Goal: Task Accomplishment & Management: Use online tool/utility

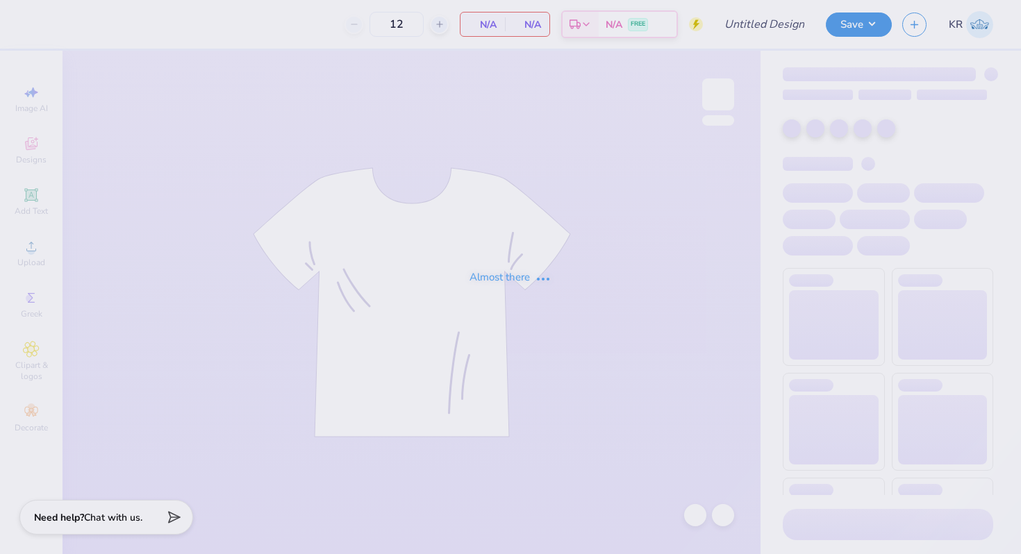
type input "DSP F25 Nautical Recruitment"
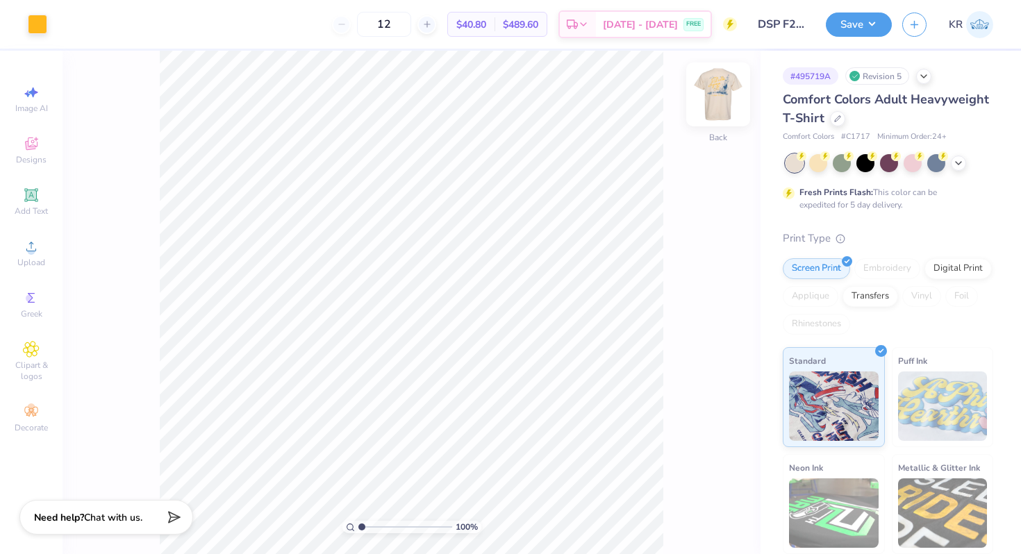
click at [721, 123] on div at bounding box center [718, 95] width 64 height 64
drag, startPoint x: 363, startPoint y: 525, endPoint x: 383, endPoint y: 525, distance: 20.2
type input "3.35"
click at [384, 525] on input "range" at bounding box center [406, 527] width 94 height 13
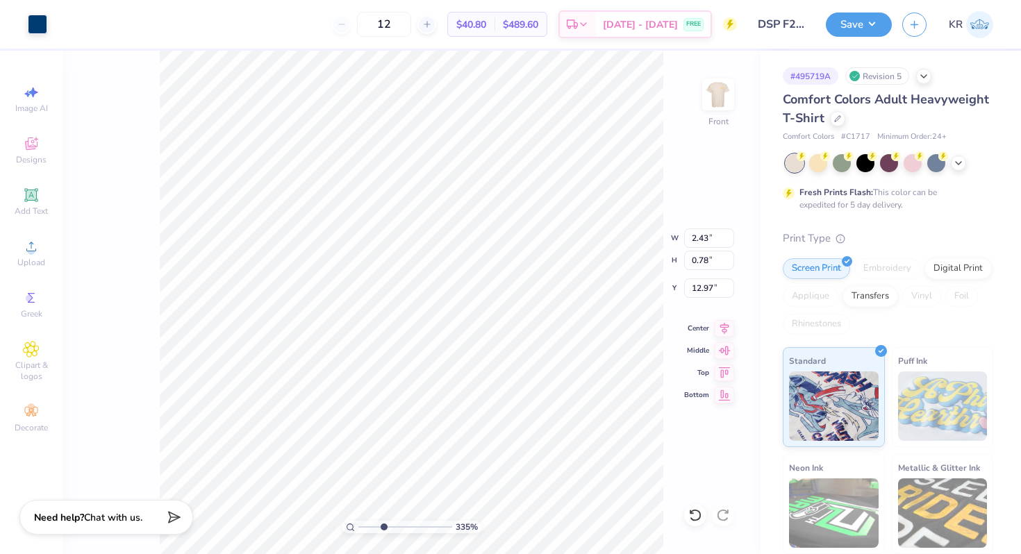
type input "13.15"
type input "2.19"
type input "0.70"
type input "13.23"
drag, startPoint x: 384, startPoint y: 527, endPoint x: 355, endPoint y: 527, distance: 28.5
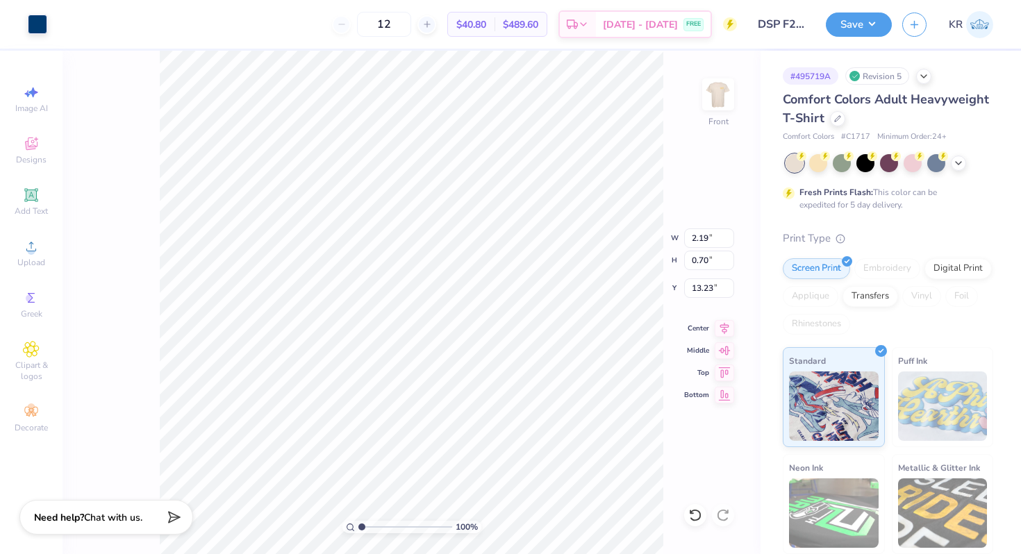
type input "1"
click at [359, 527] on input "range" at bounding box center [406, 527] width 94 height 13
type input "13.40"
type input "1.88"
type input "0.61"
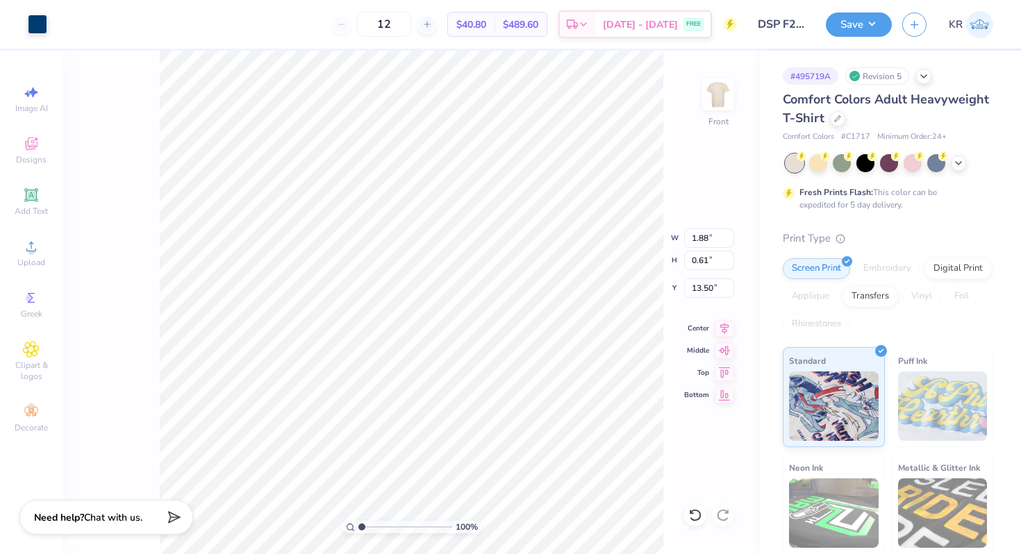
type input "13.14"
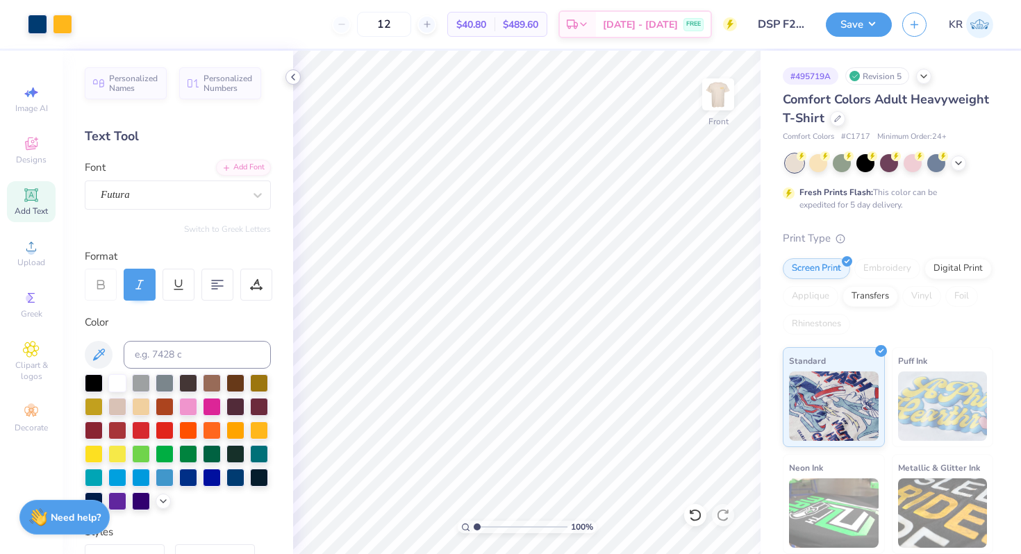
click at [292, 79] on icon at bounding box center [293, 77] width 11 height 11
click at [288, 81] on icon at bounding box center [293, 77] width 11 height 11
click at [297, 76] on icon at bounding box center [293, 77] width 11 height 11
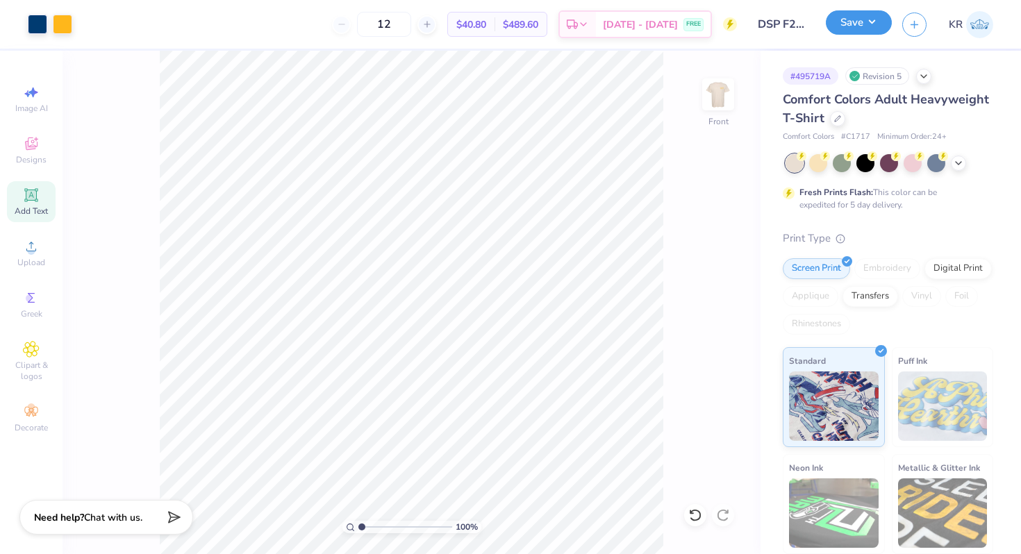
click at [862, 24] on button "Save" at bounding box center [859, 22] width 66 height 24
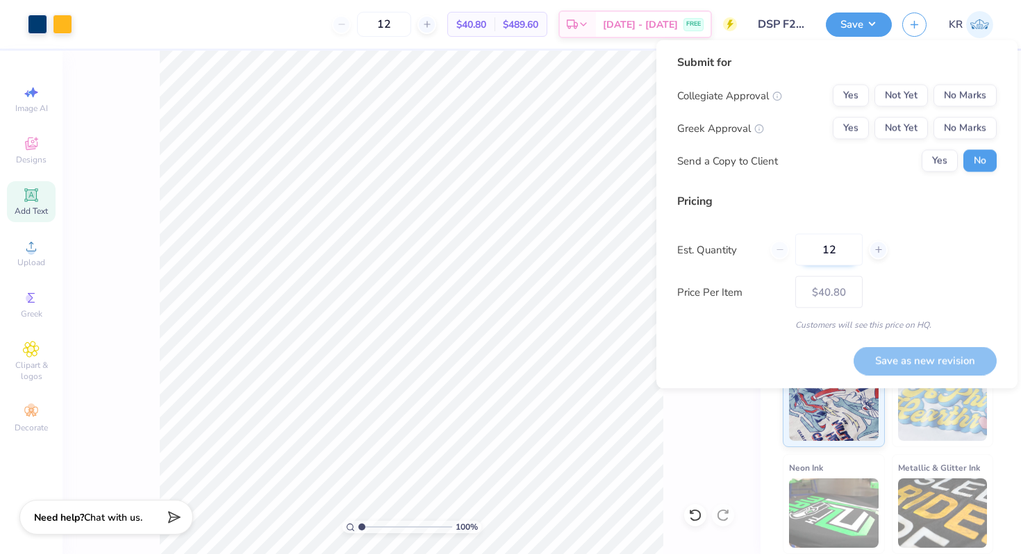
click at [837, 256] on input "12" at bounding box center [829, 250] width 67 height 32
type input "1"
type input "0"
type input "065"
type input "65"
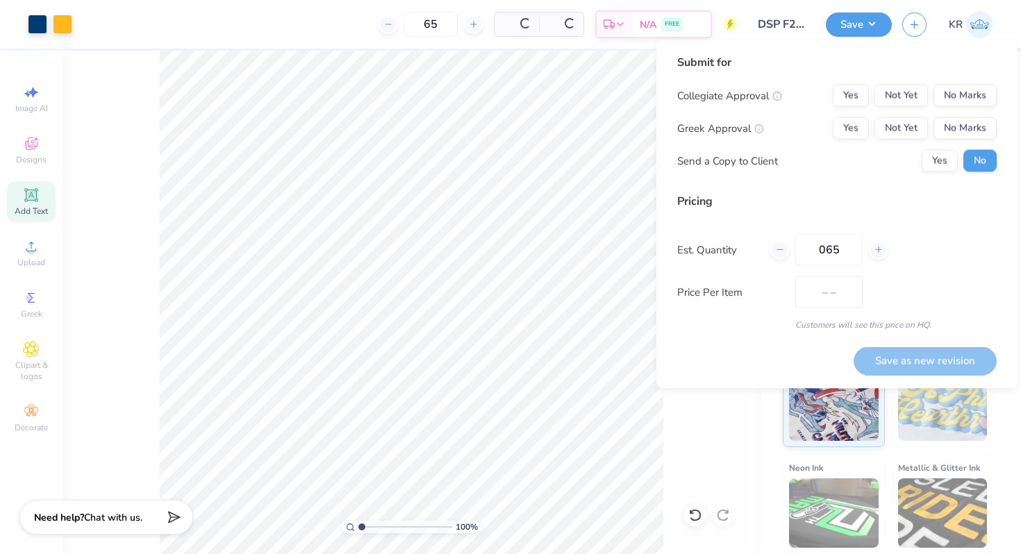
type input "$20.14"
type input "065"
click at [844, 128] on button "Yes" at bounding box center [851, 128] width 36 height 22
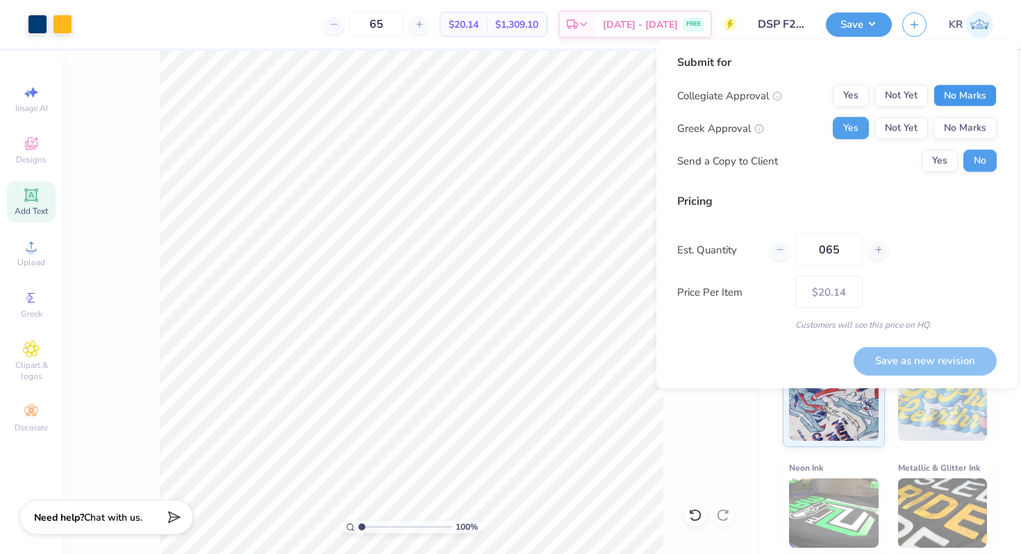
click at [961, 99] on button "No Marks" at bounding box center [965, 96] width 63 height 22
click at [905, 360] on button "Save as new revision" at bounding box center [925, 361] width 143 height 28
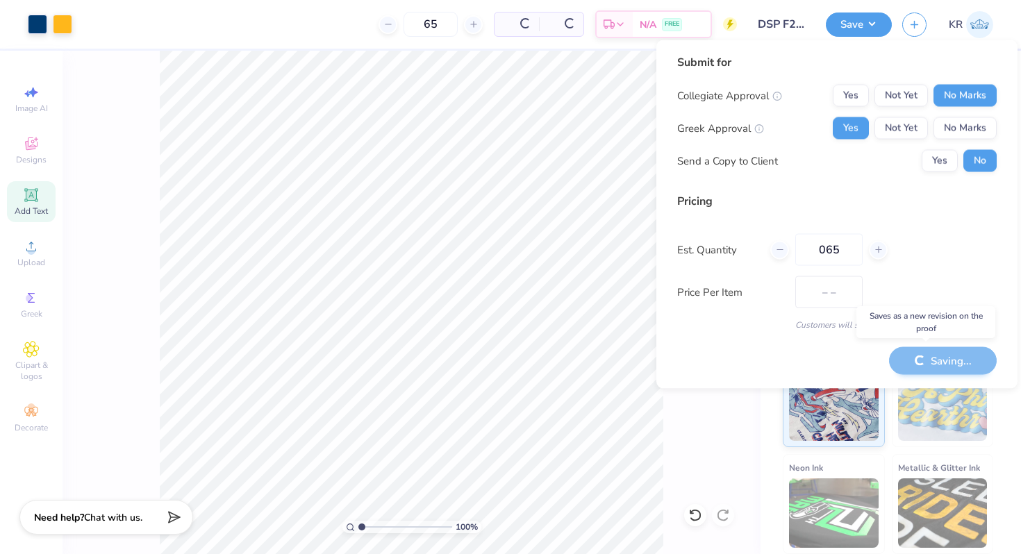
type input "$20.14"
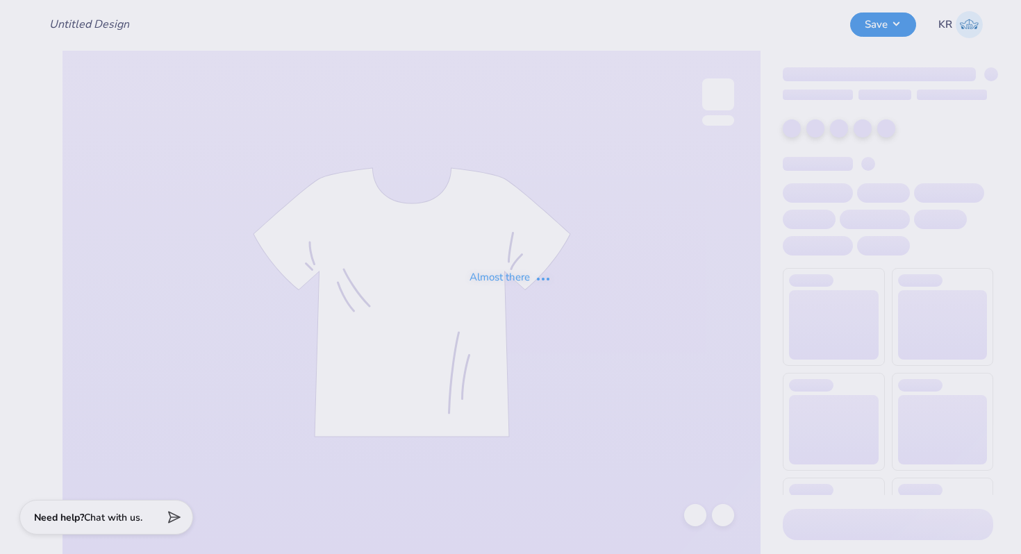
type input "DSP F25 Nautical Recruitment"
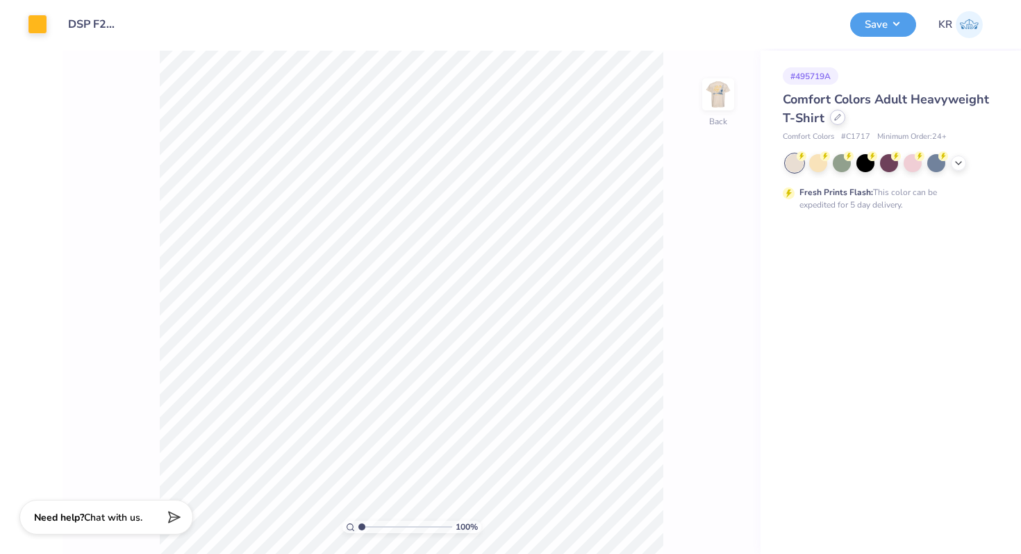
click at [837, 122] on div at bounding box center [837, 117] width 15 height 15
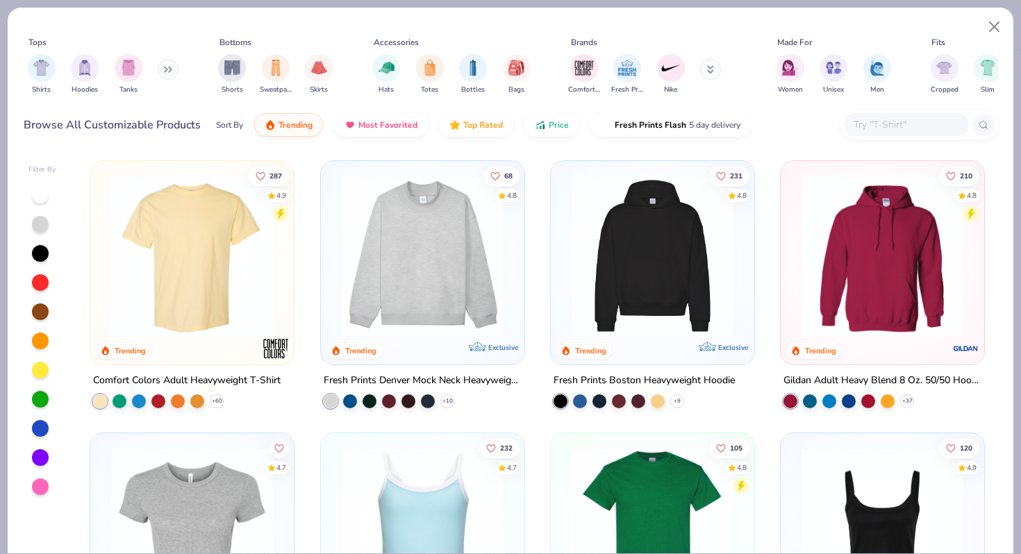
click at [891, 124] on input "text" at bounding box center [905, 125] width 107 height 16
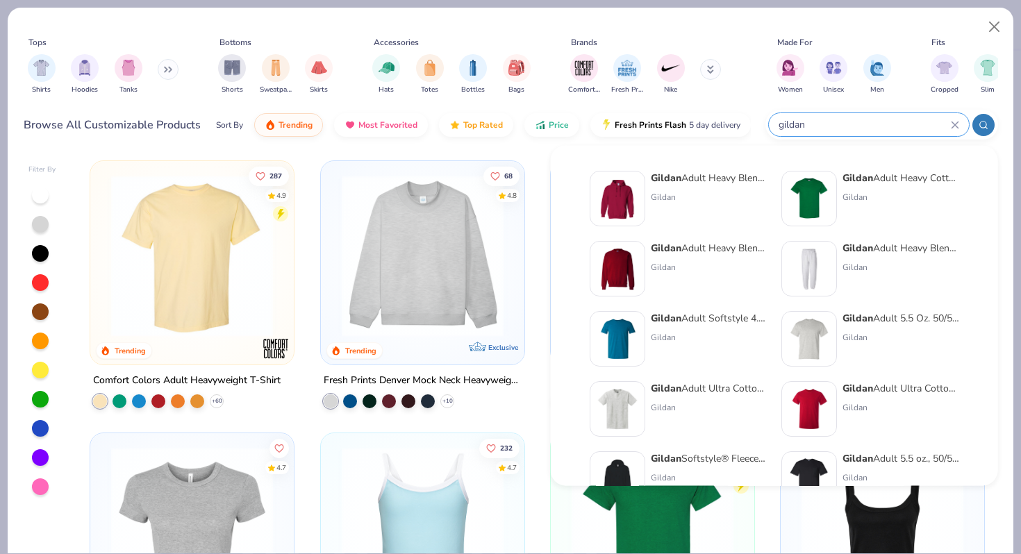
type input "gildan"
click at [855, 180] on strong "Gildan" at bounding box center [858, 178] width 31 height 13
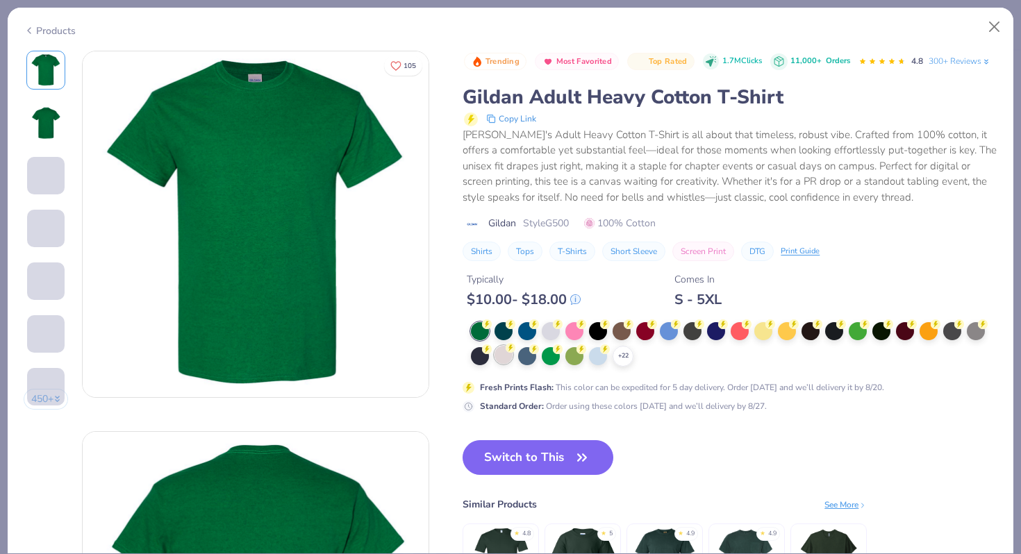
click at [508, 356] on div at bounding box center [504, 355] width 18 height 18
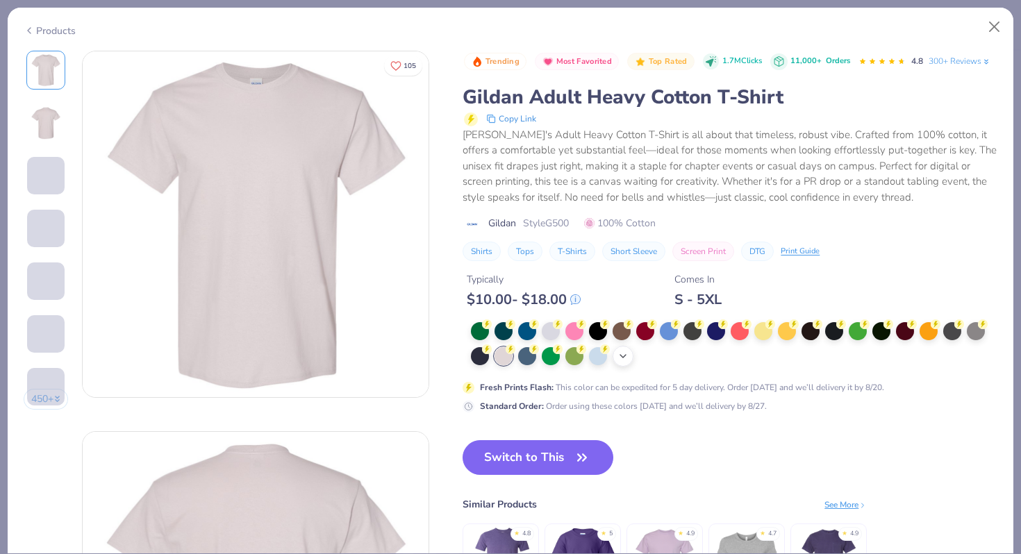
click at [622, 356] on polyline at bounding box center [623, 356] width 6 height 3
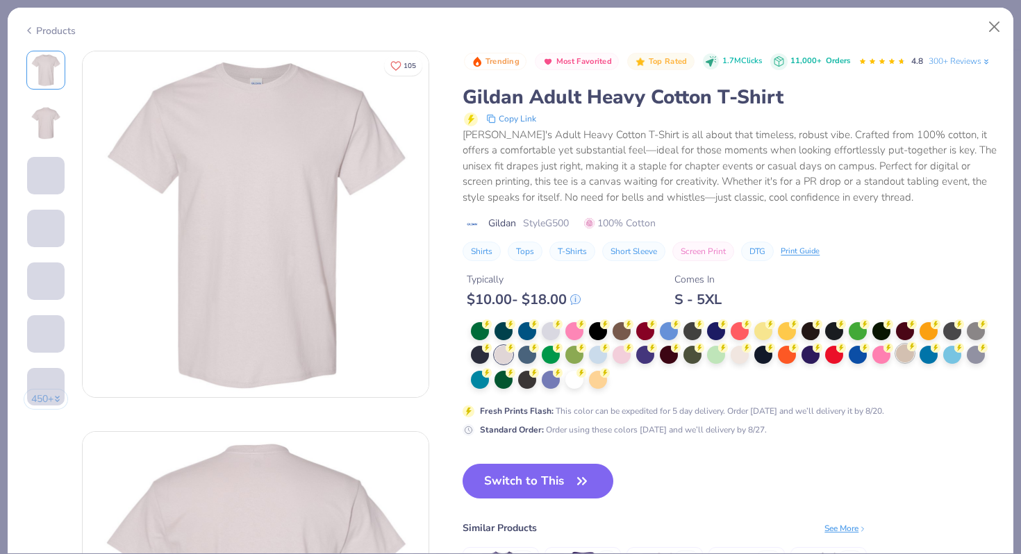
click at [910, 354] on div at bounding box center [905, 354] width 18 height 18
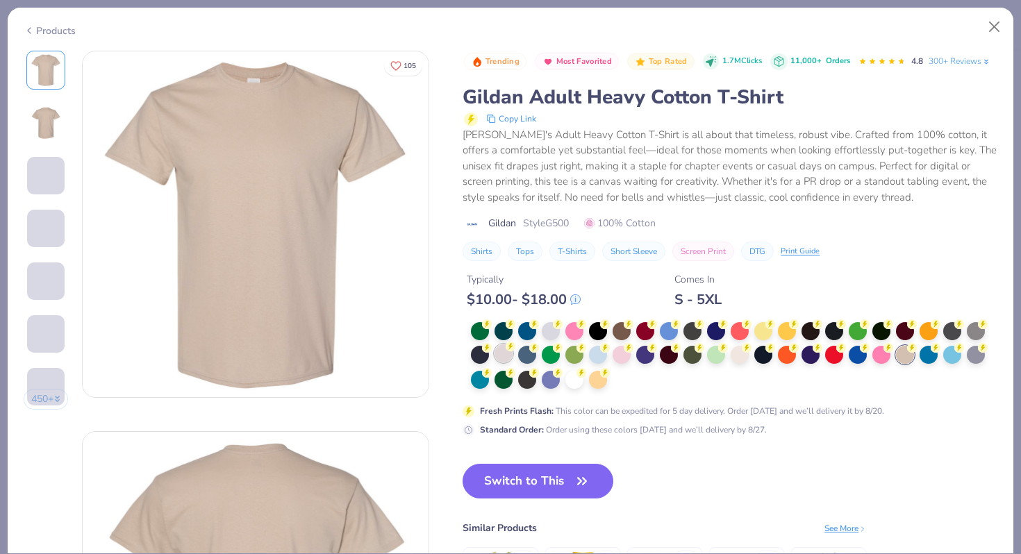
click at [511, 357] on div at bounding box center [504, 354] width 18 height 18
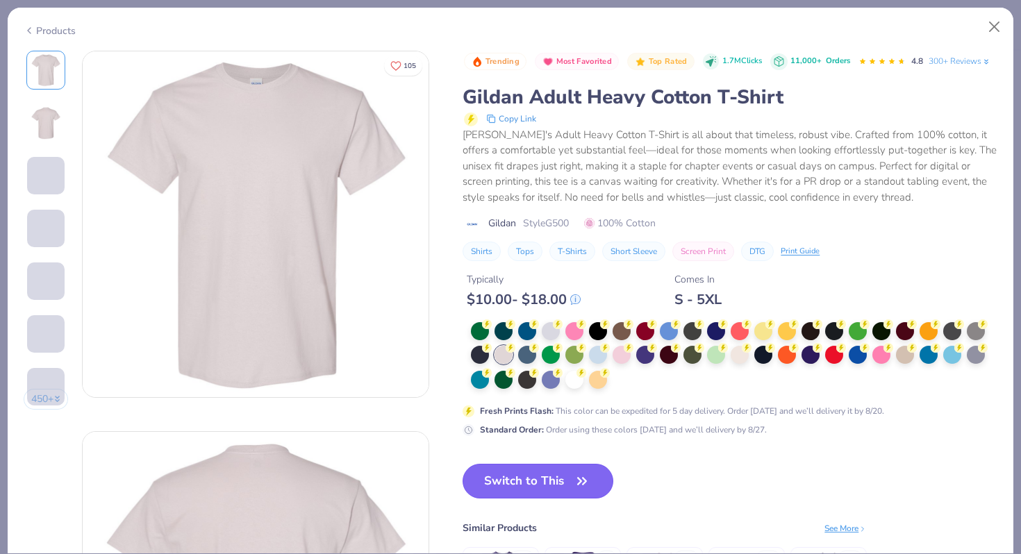
click at [563, 486] on button "Switch to This" at bounding box center [538, 481] width 151 height 35
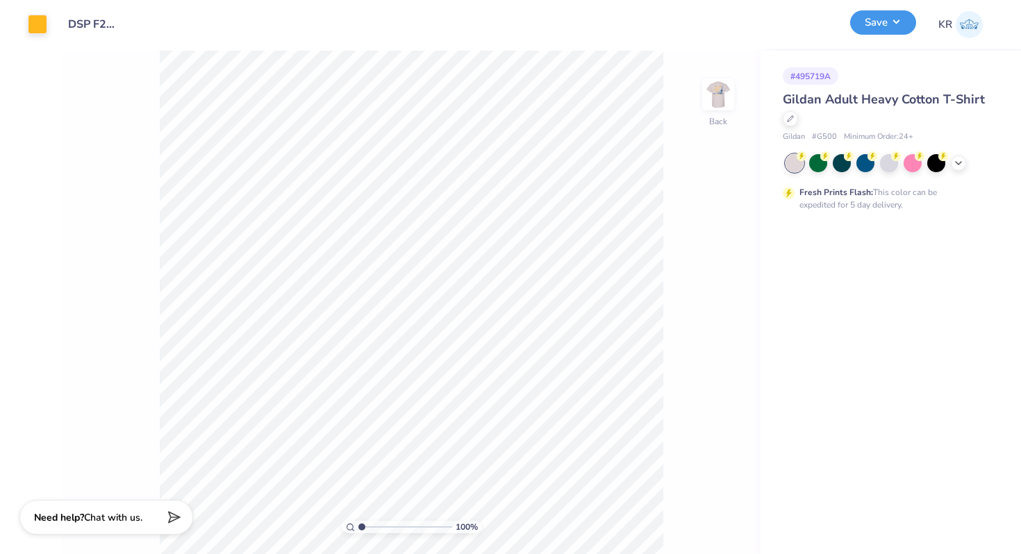
click at [873, 30] on button "Save" at bounding box center [883, 22] width 66 height 24
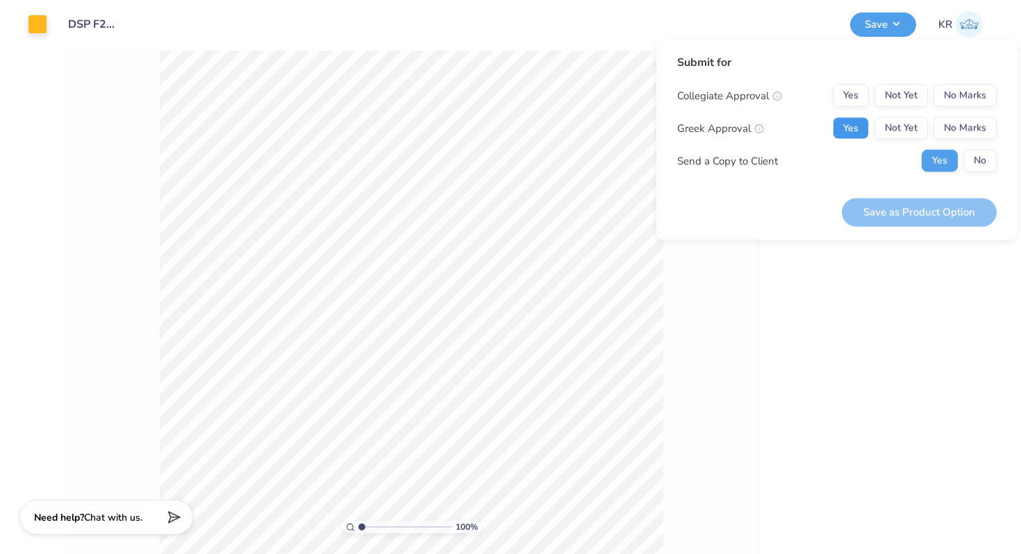
click at [855, 136] on button "Yes" at bounding box center [851, 128] width 36 height 22
click at [952, 100] on button "No Marks" at bounding box center [965, 96] width 63 height 22
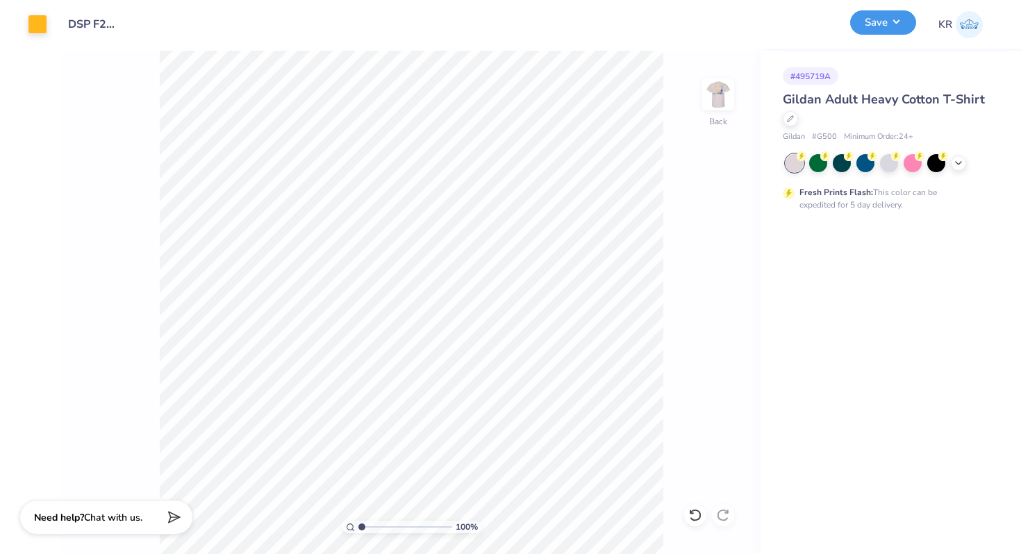
click at [880, 31] on button "Save" at bounding box center [883, 22] width 66 height 24
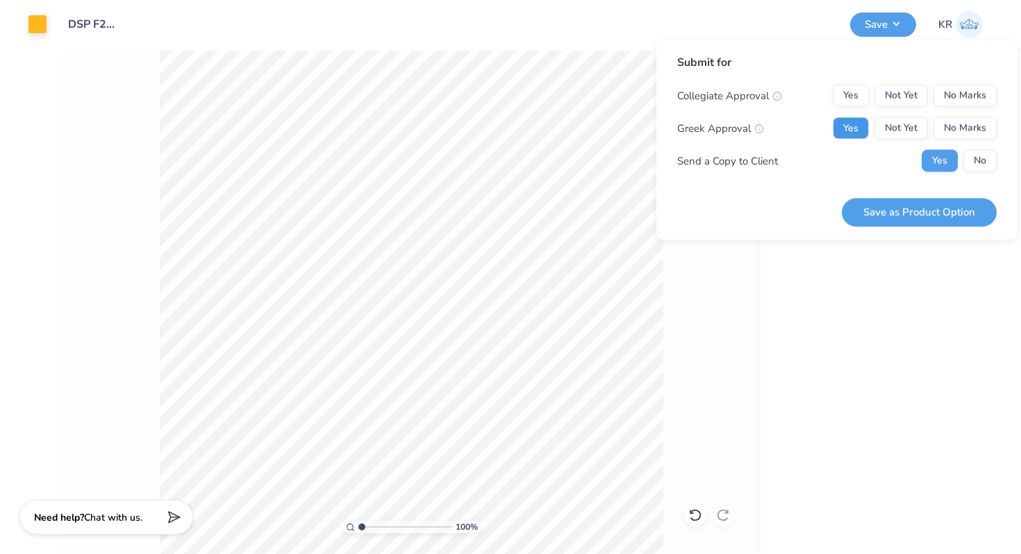
click at [845, 122] on button "Yes" at bounding box center [851, 128] width 36 height 22
click at [963, 99] on button "No Marks" at bounding box center [965, 96] width 63 height 22
click at [892, 202] on button "Save as Product Option" at bounding box center [919, 212] width 155 height 28
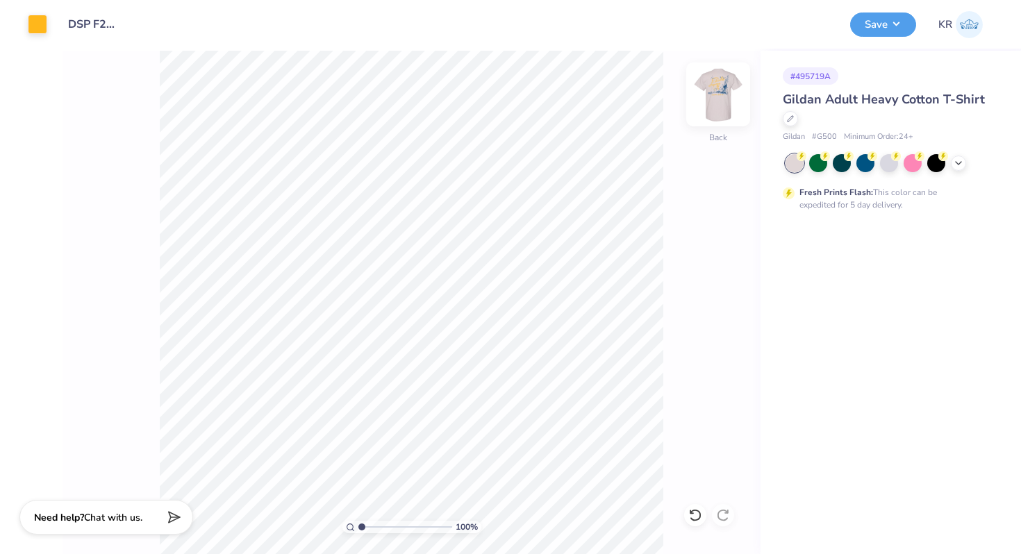
click at [725, 119] on img at bounding box center [719, 95] width 56 height 56
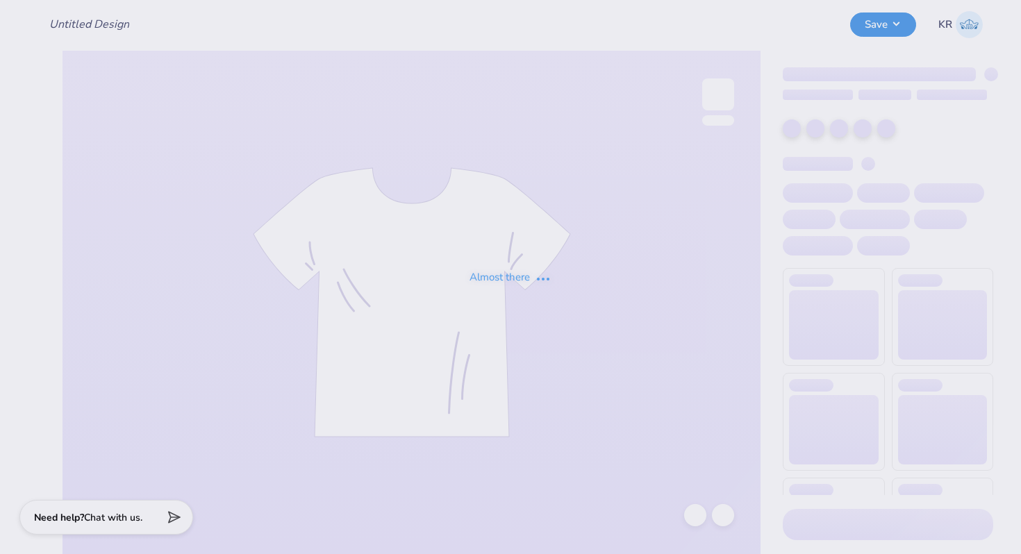
type input "DSP F25 Nautical Recruitment"
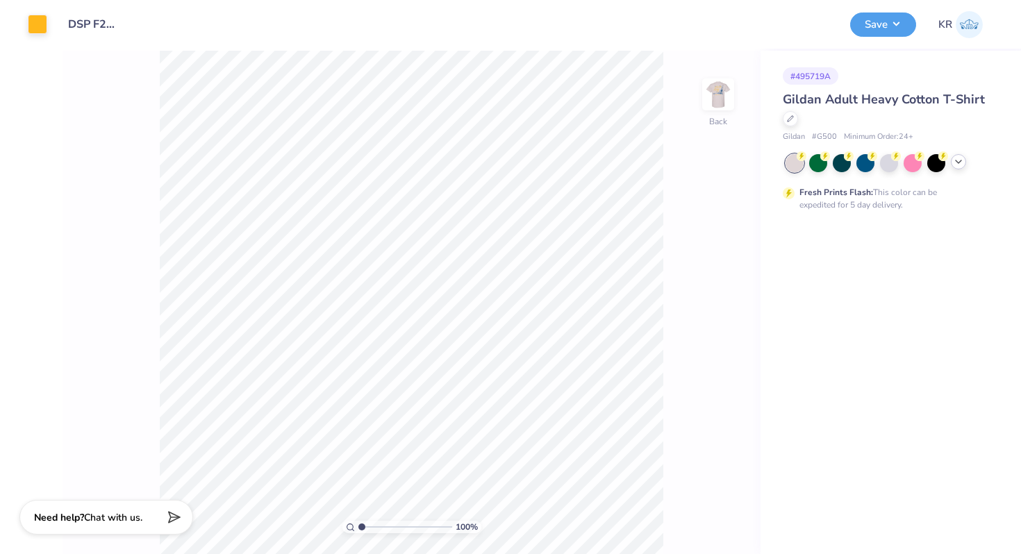
click at [959, 169] on div at bounding box center [958, 161] width 15 height 15
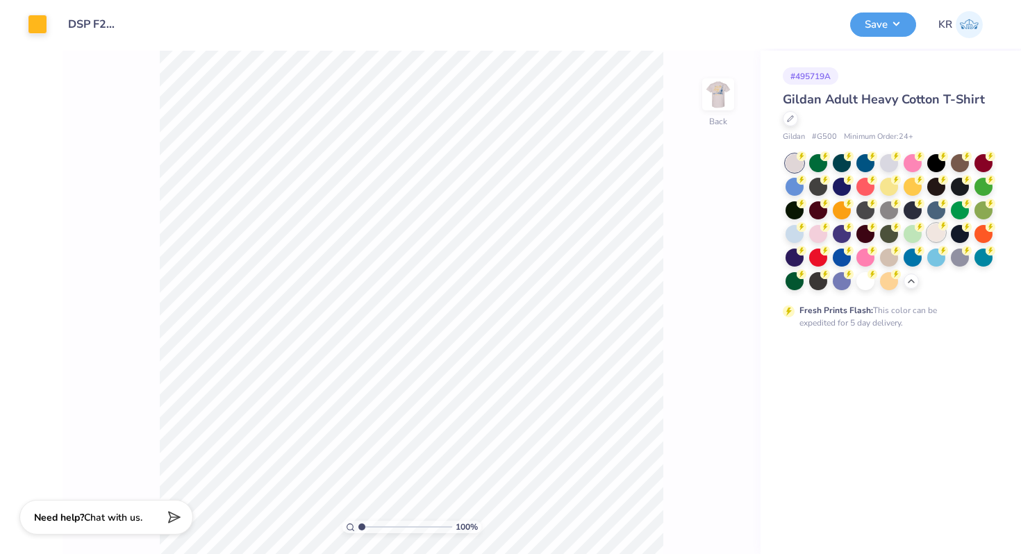
click at [940, 235] on div at bounding box center [937, 233] width 18 height 18
click at [889, 27] on button "Save" at bounding box center [883, 22] width 66 height 24
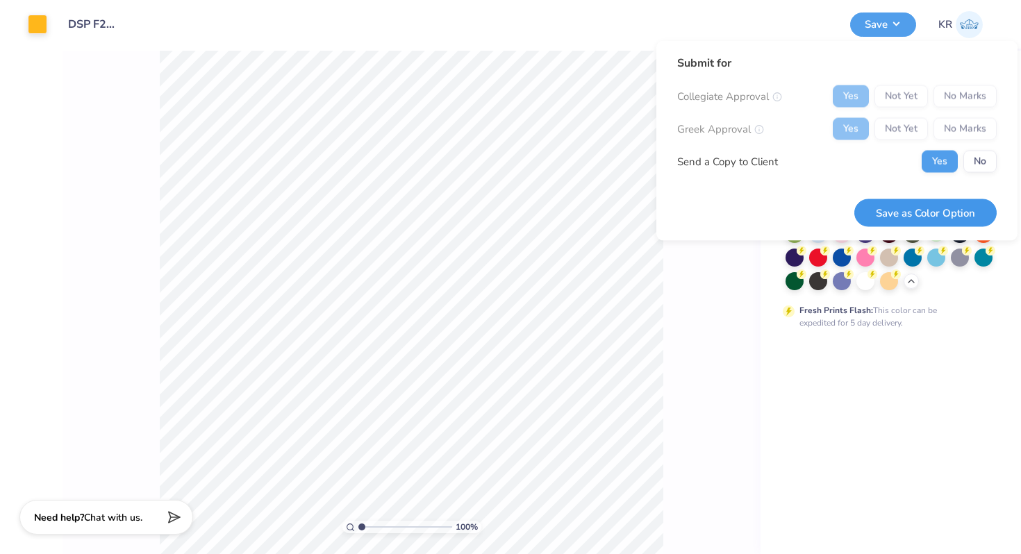
click at [916, 203] on button "Save as Color Option" at bounding box center [926, 213] width 142 height 28
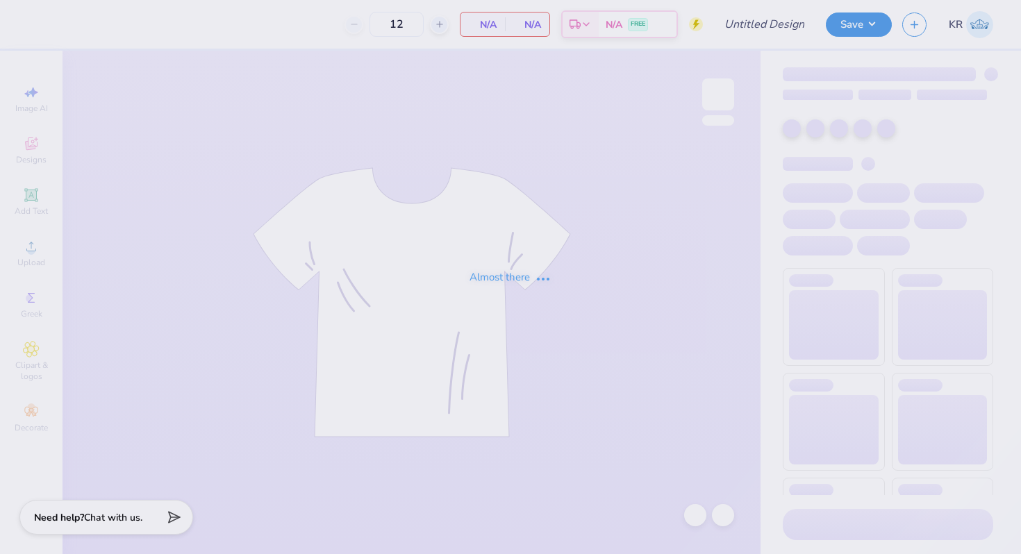
type input "DSP F25 Nautical Recruitment"
type input "65"
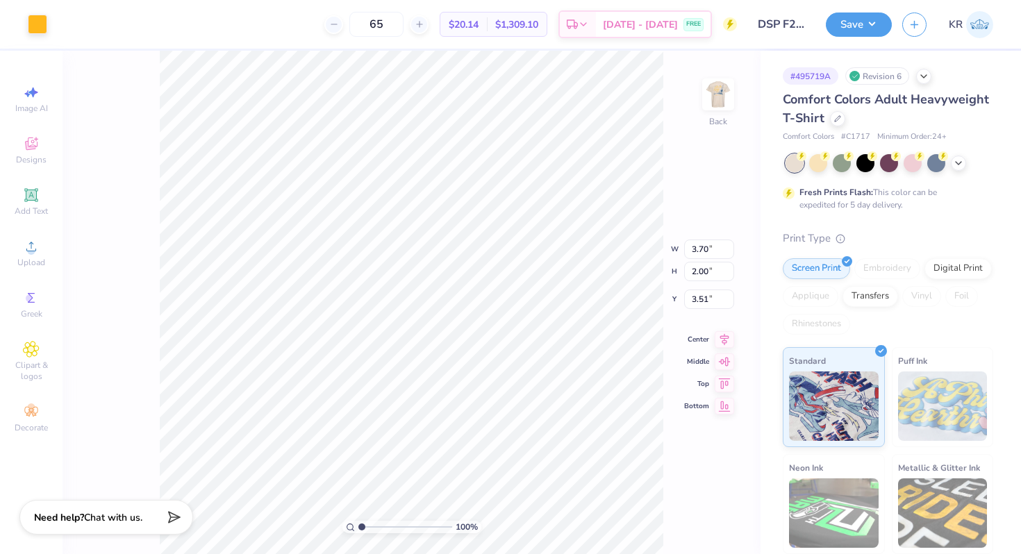
type input "3.76"
click at [725, 124] on div at bounding box center [718, 95] width 64 height 64
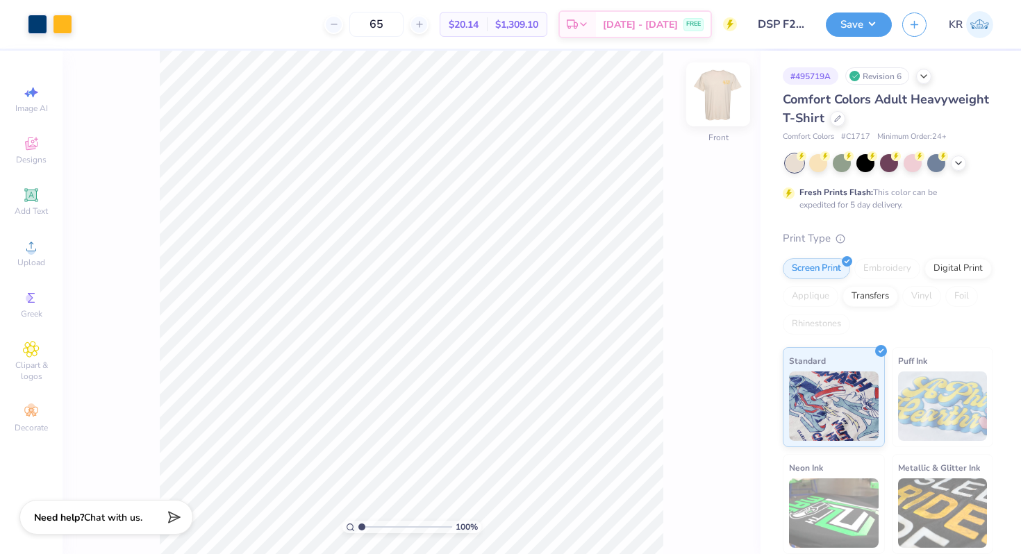
click at [720, 112] on img at bounding box center [719, 95] width 56 height 56
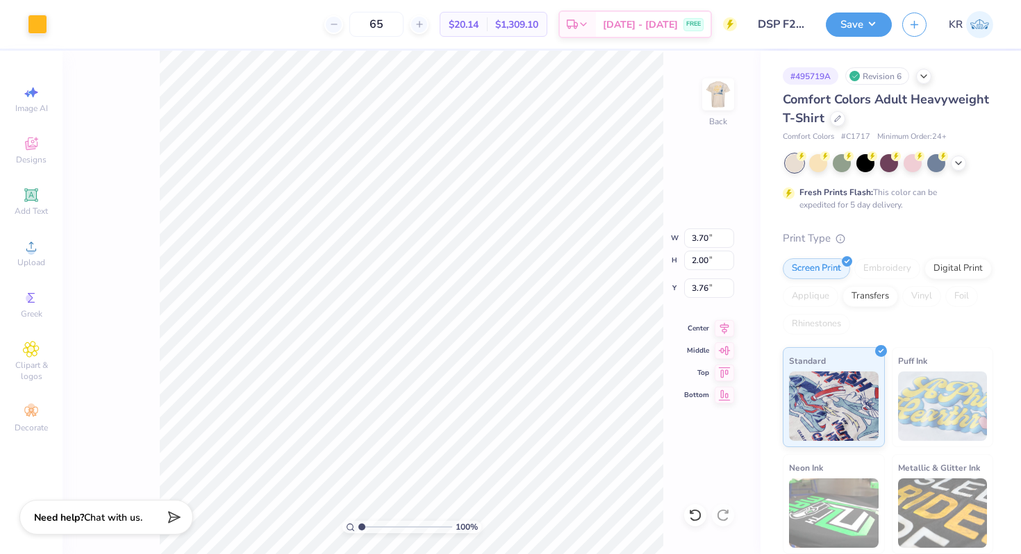
type input "3.82"
type input "4.13"
click at [736, 117] on div "100 % Back" at bounding box center [412, 303] width 698 height 504
click at [728, 117] on div "Back" at bounding box center [718, 103] width 32 height 49
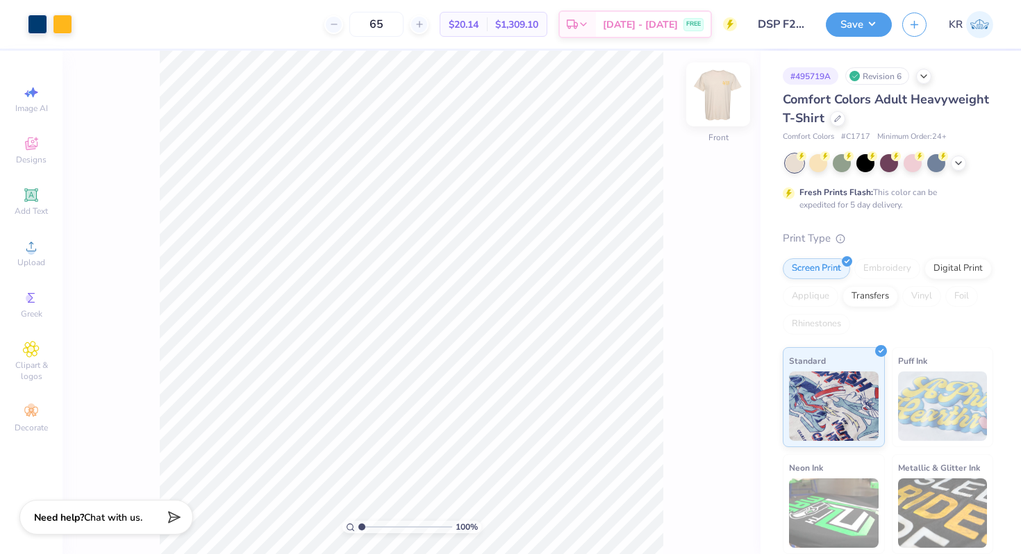
click at [728, 117] on img at bounding box center [719, 95] width 56 height 56
click at [729, 117] on img at bounding box center [719, 95] width 56 height 56
click at [870, 26] on button "Save" at bounding box center [859, 22] width 66 height 24
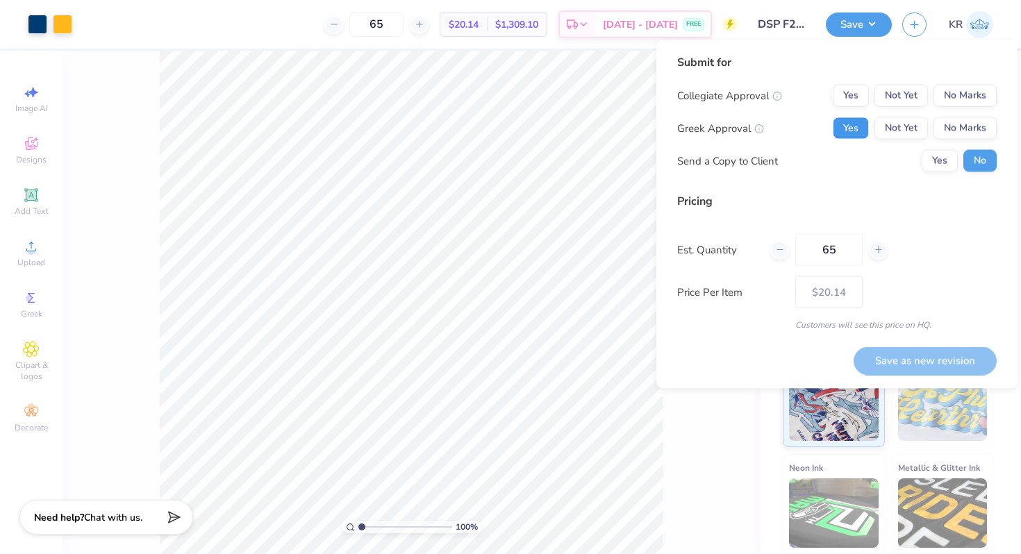
click at [859, 125] on button "Yes" at bounding box center [851, 128] width 36 height 22
click at [982, 97] on button "No Marks" at bounding box center [965, 96] width 63 height 22
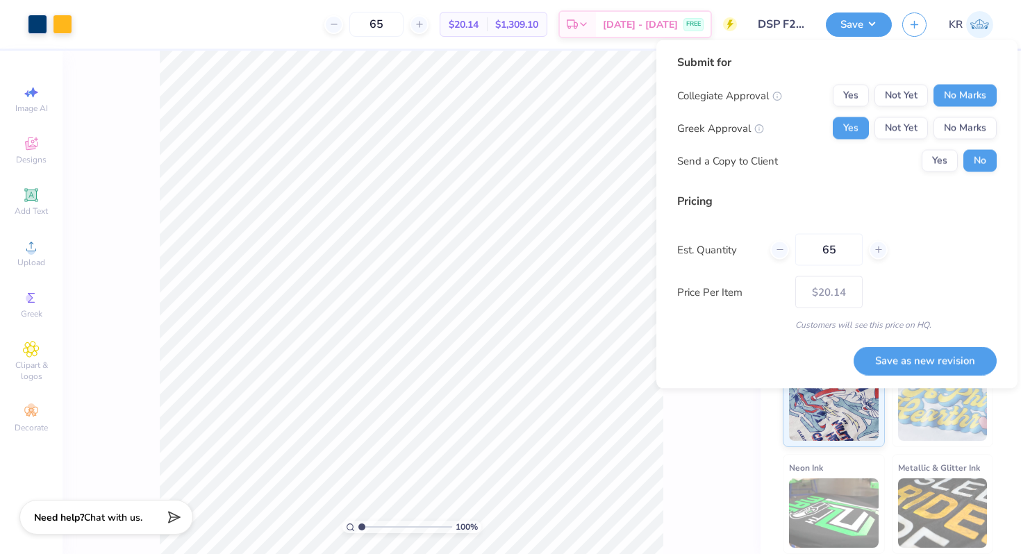
click at [670, 439] on div "100 % Front" at bounding box center [412, 303] width 698 height 504
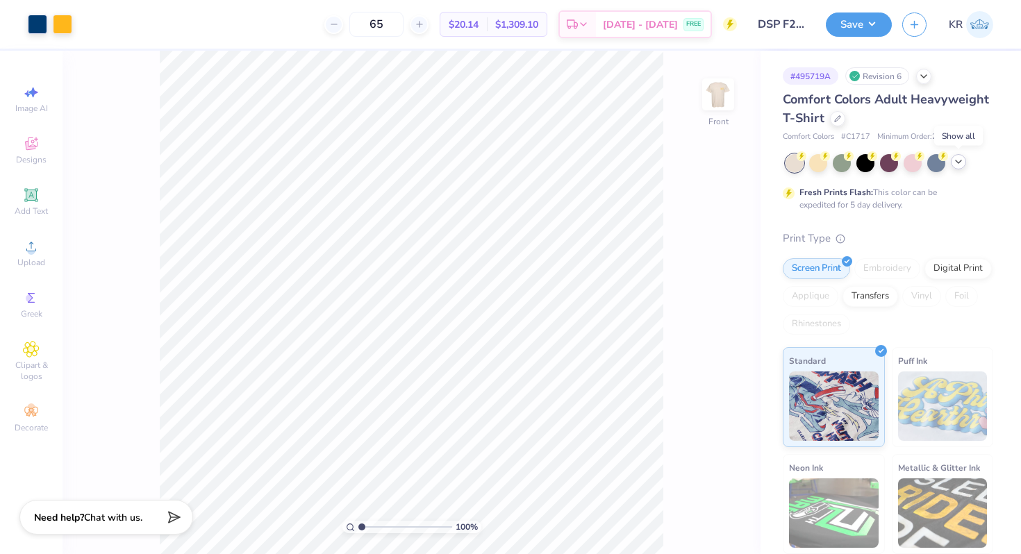
click at [962, 158] on icon at bounding box center [958, 161] width 11 height 11
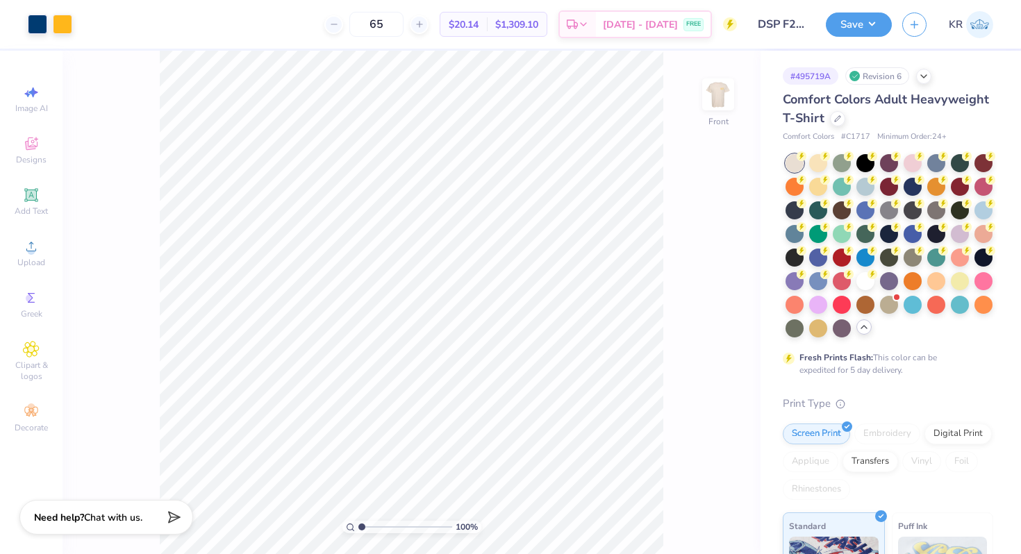
click at [841, 128] on div "Comfort Colors Adult Heavyweight T-Shirt Comfort Colors # C1717 Minimum Order: …" at bounding box center [888, 116] width 211 height 53
click at [837, 123] on div at bounding box center [837, 117] width 15 height 15
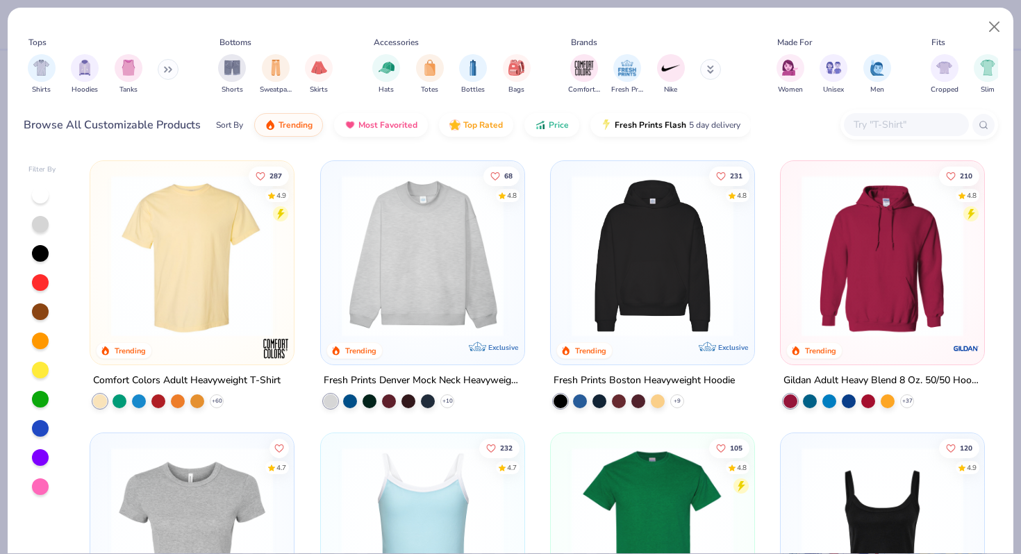
click at [868, 129] on input "text" at bounding box center [905, 125] width 107 height 16
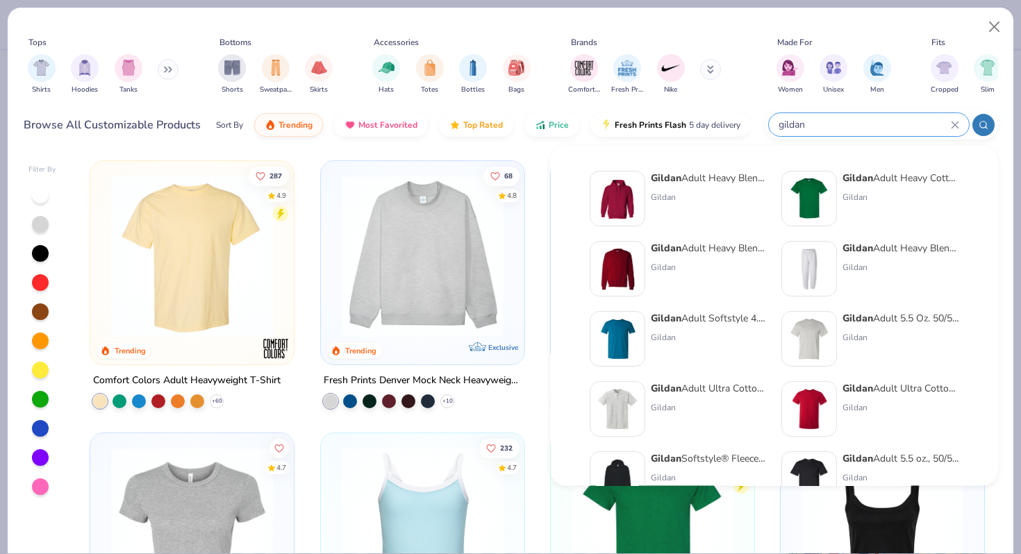
type input "gildan"
click at [862, 181] on strong "Gildan" at bounding box center [858, 178] width 31 height 13
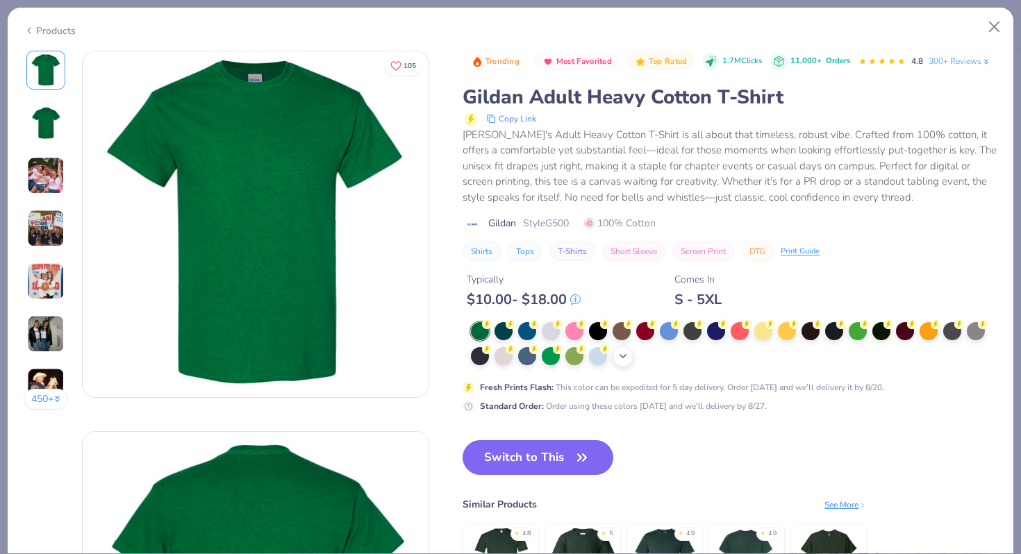
click at [623, 356] on icon at bounding box center [623, 356] width 11 height 11
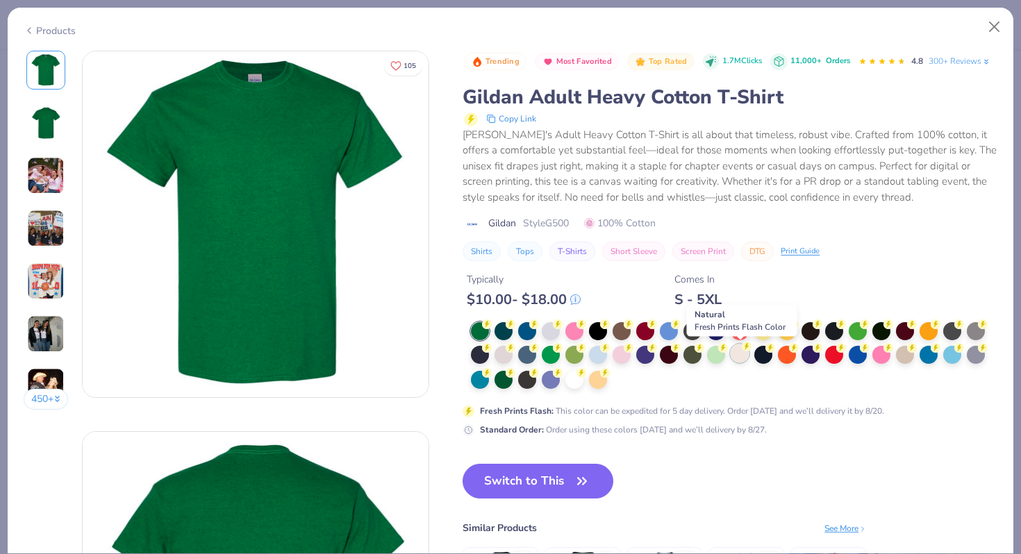
click at [738, 353] on div at bounding box center [740, 354] width 18 height 18
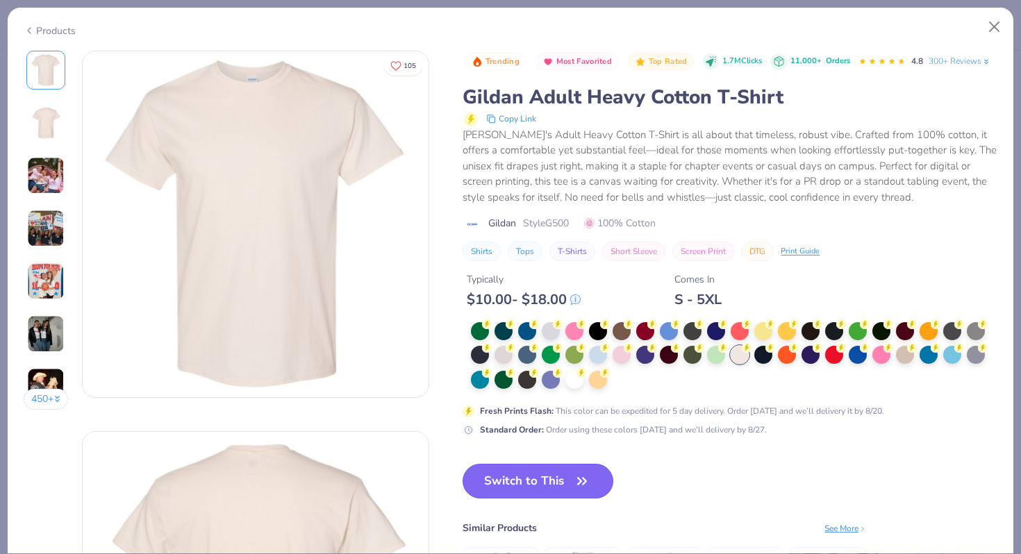
click at [525, 485] on button "Switch to This" at bounding box center [538, 481] width 151 height 35
click at [586, 484] on icon "button" at bounding box center [581, 481] width 19 height 19
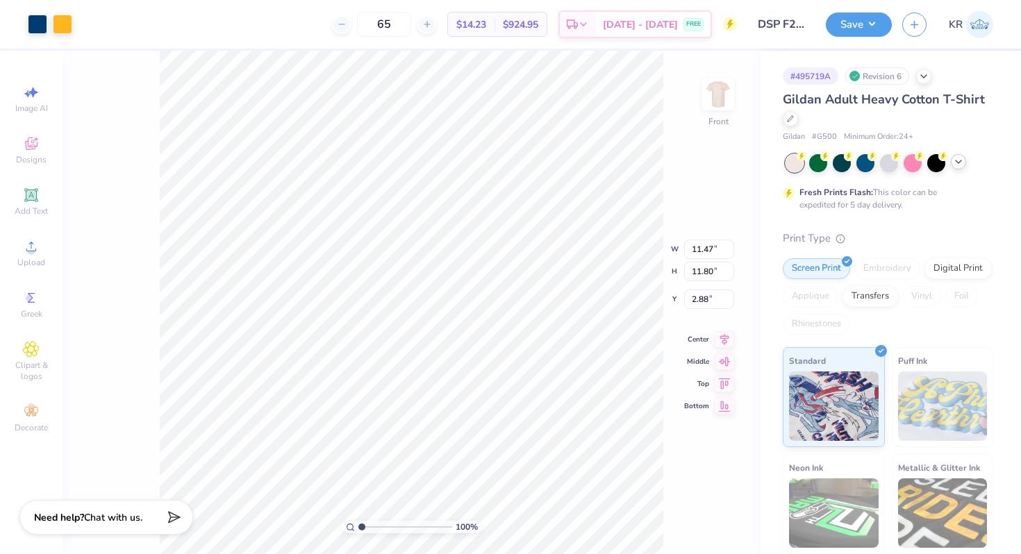
type input "3.00"
type input "12.30"
type input "12.65"
type input "12.36"
type input "12.71"
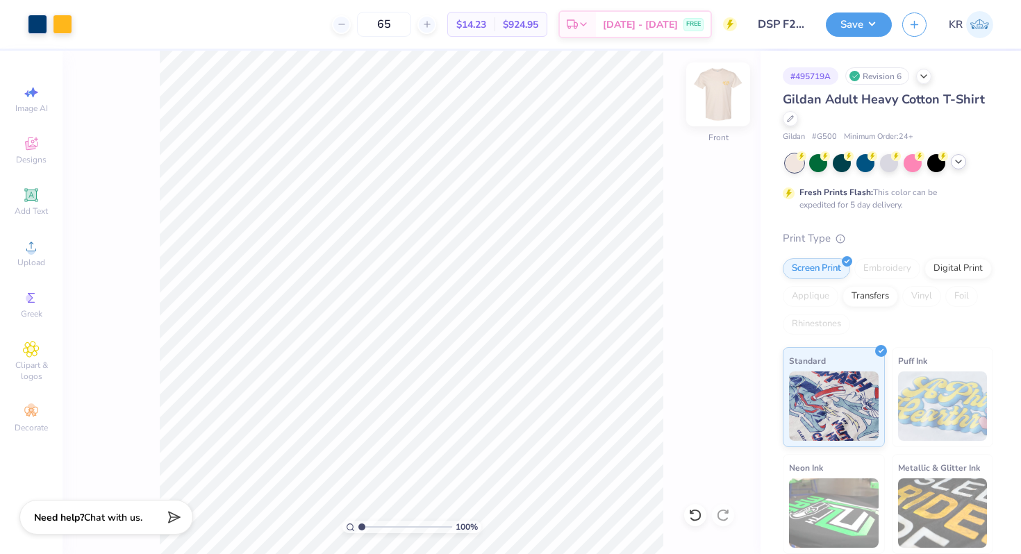
click at [720, 120] on img at bounding box center [719, 95] width 56 height 56
click at [720, 108] on img at bounding box center [719, 95] width 28 height 28
click at [720, 117] on img at bounding box center [719, 95] width 56 height 56
click at [864, 31] on button "Save" at bounding box center [859, 22] width 66 height 24
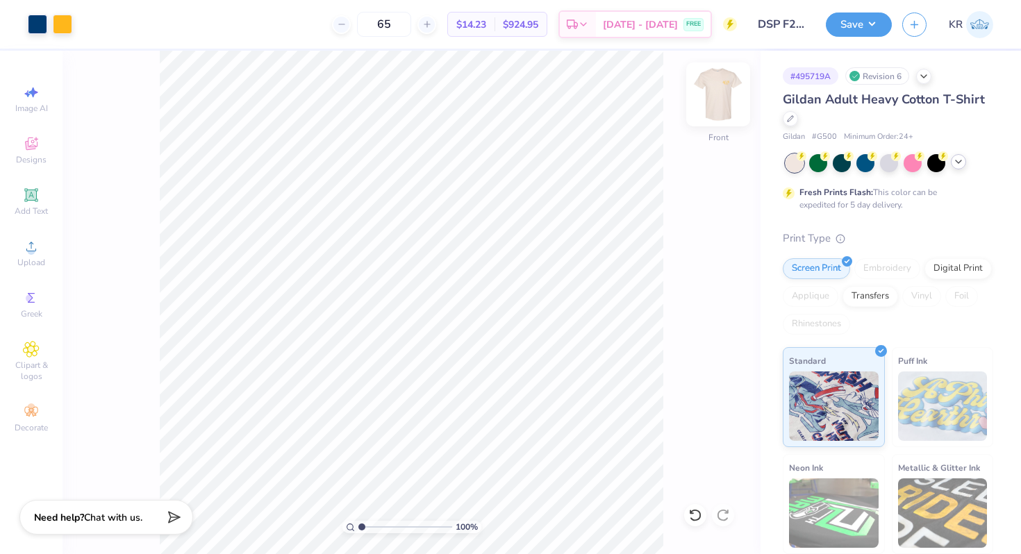
click at [714, 122] on div "Front" at bounding box center [718, 103] width 32 height 49
click at [863, 31] on button "Save" at bounding box center [859, 22] width 66 height 24
click at [841, 28] on button "Save" at bounding box center [859, 22] width 66 height 24
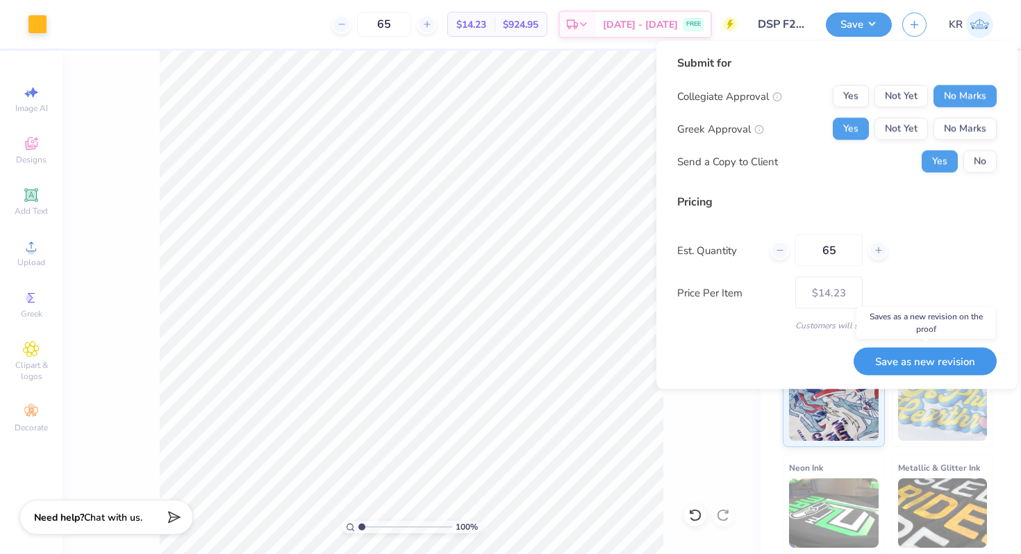
click at [905, 365] on button "Save as new revision" at bounding box center [925, 361] width 143 height 28
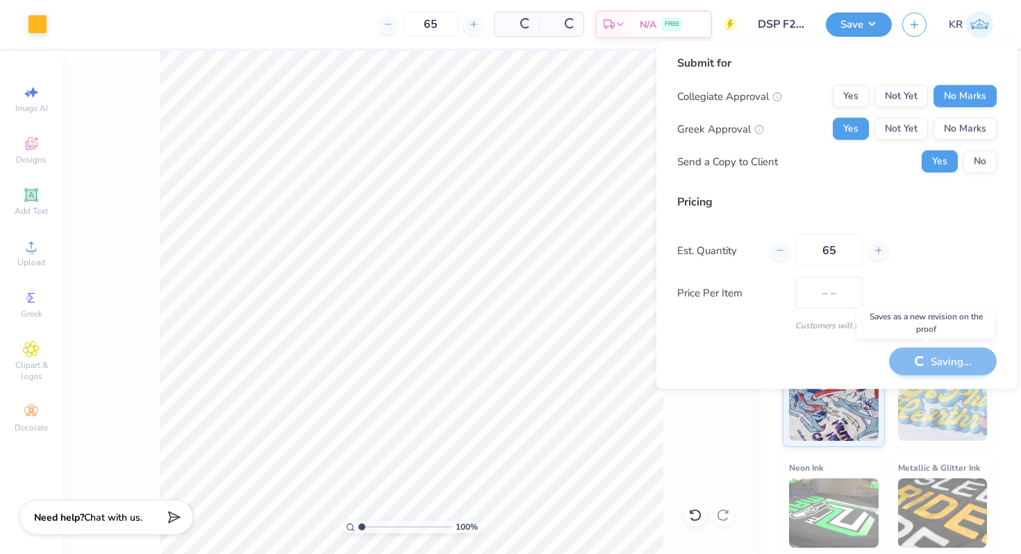
type input "$14.23"
